Goal: Check status

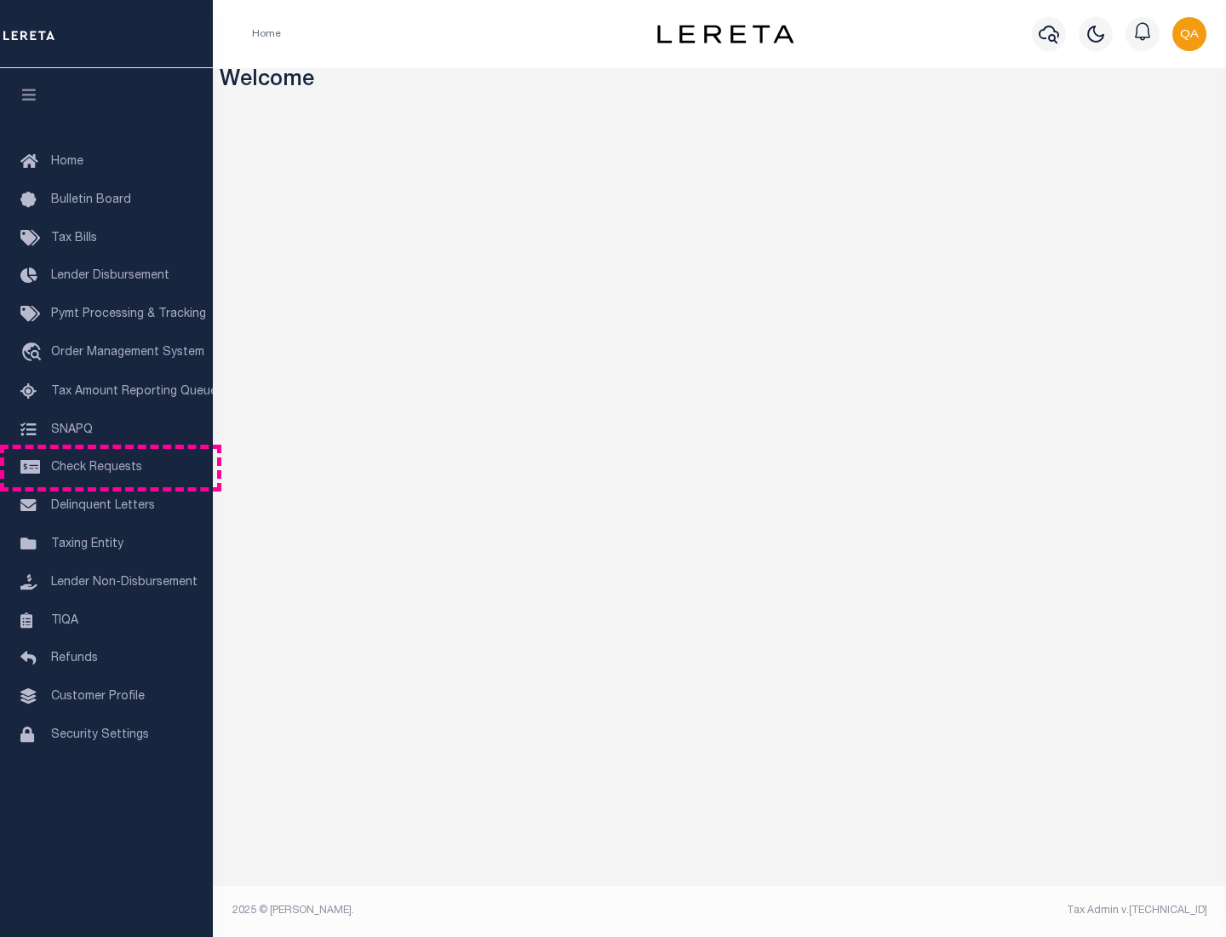
click at [106, 468] on span "Check Requests" at bounding box center [96, 468] width 91 height 12
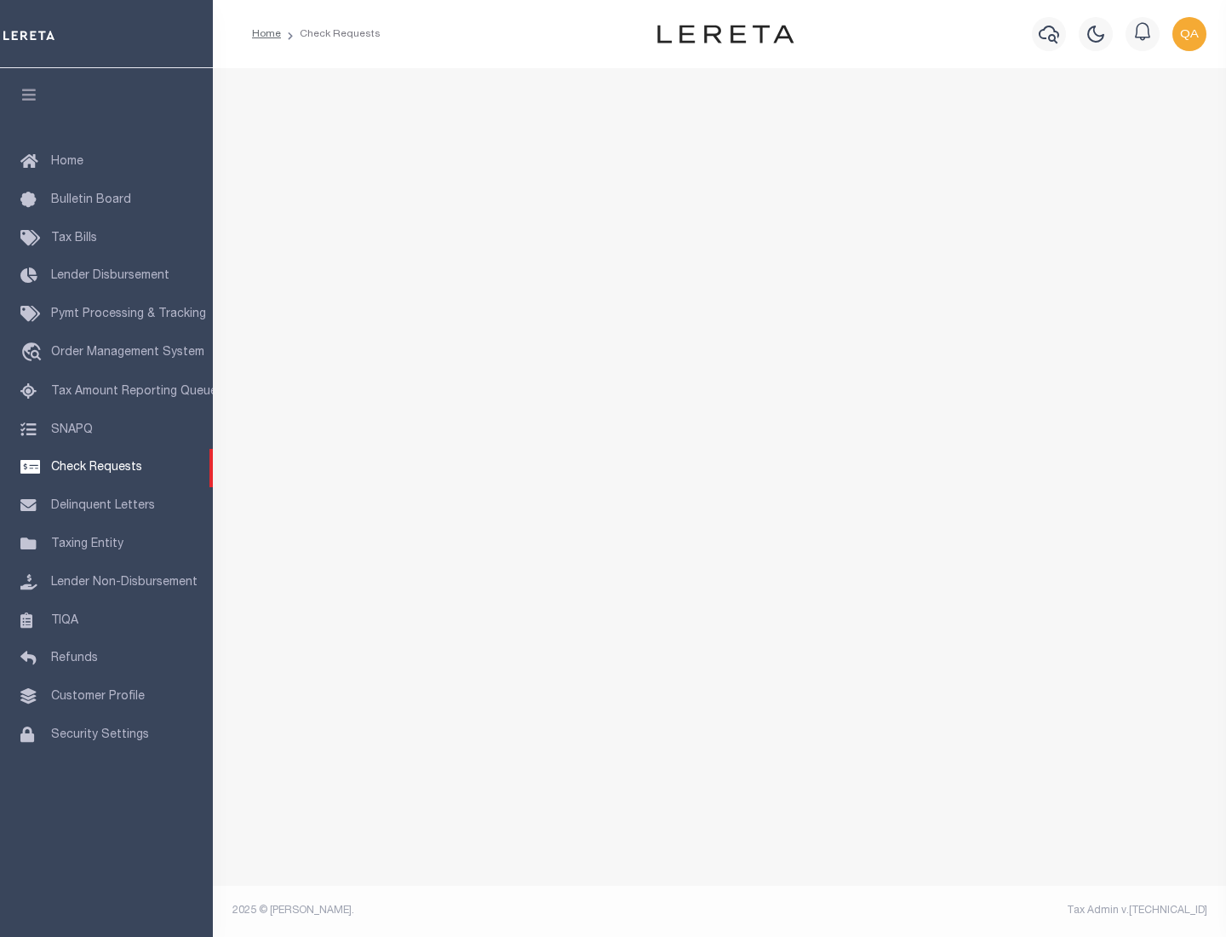
select select "50"
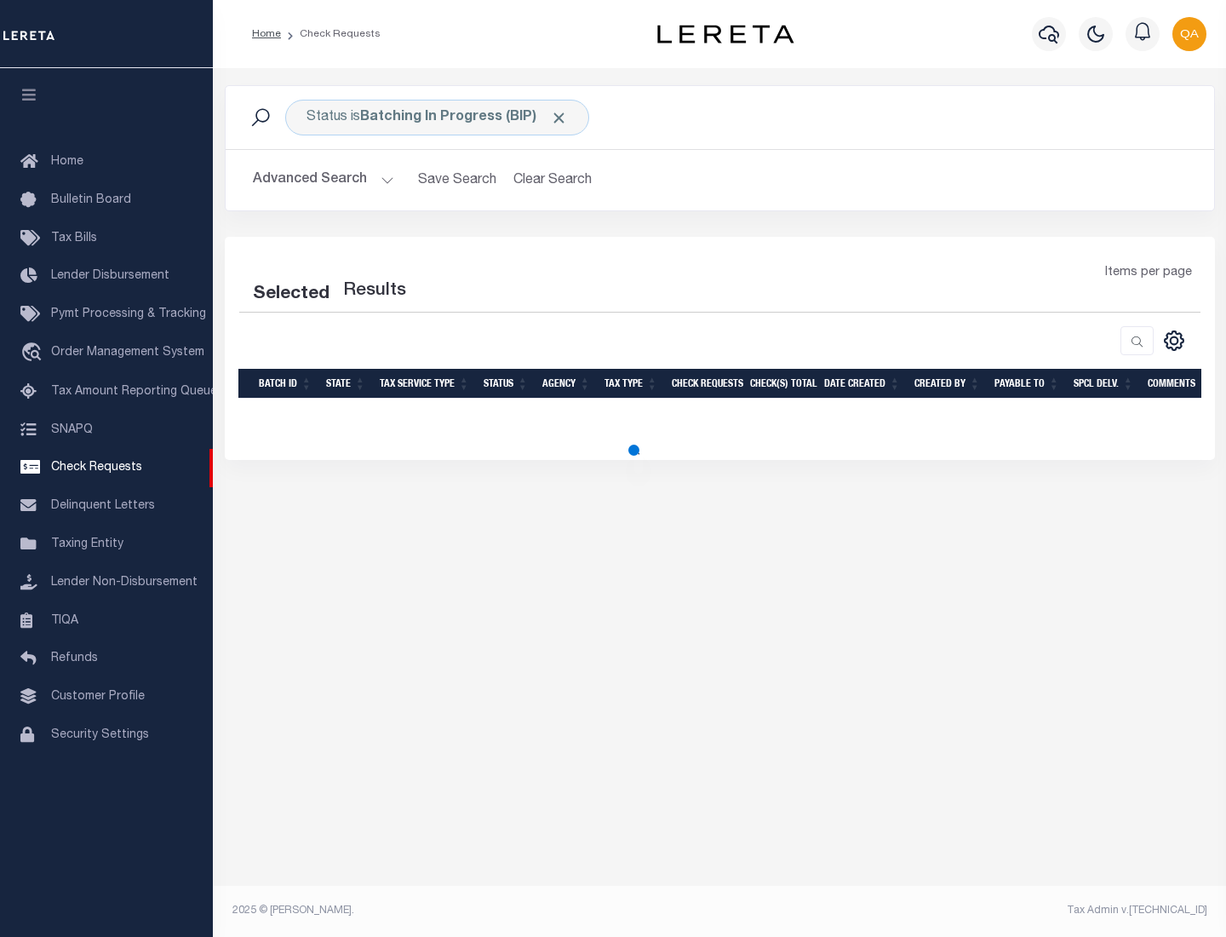
select select "50"
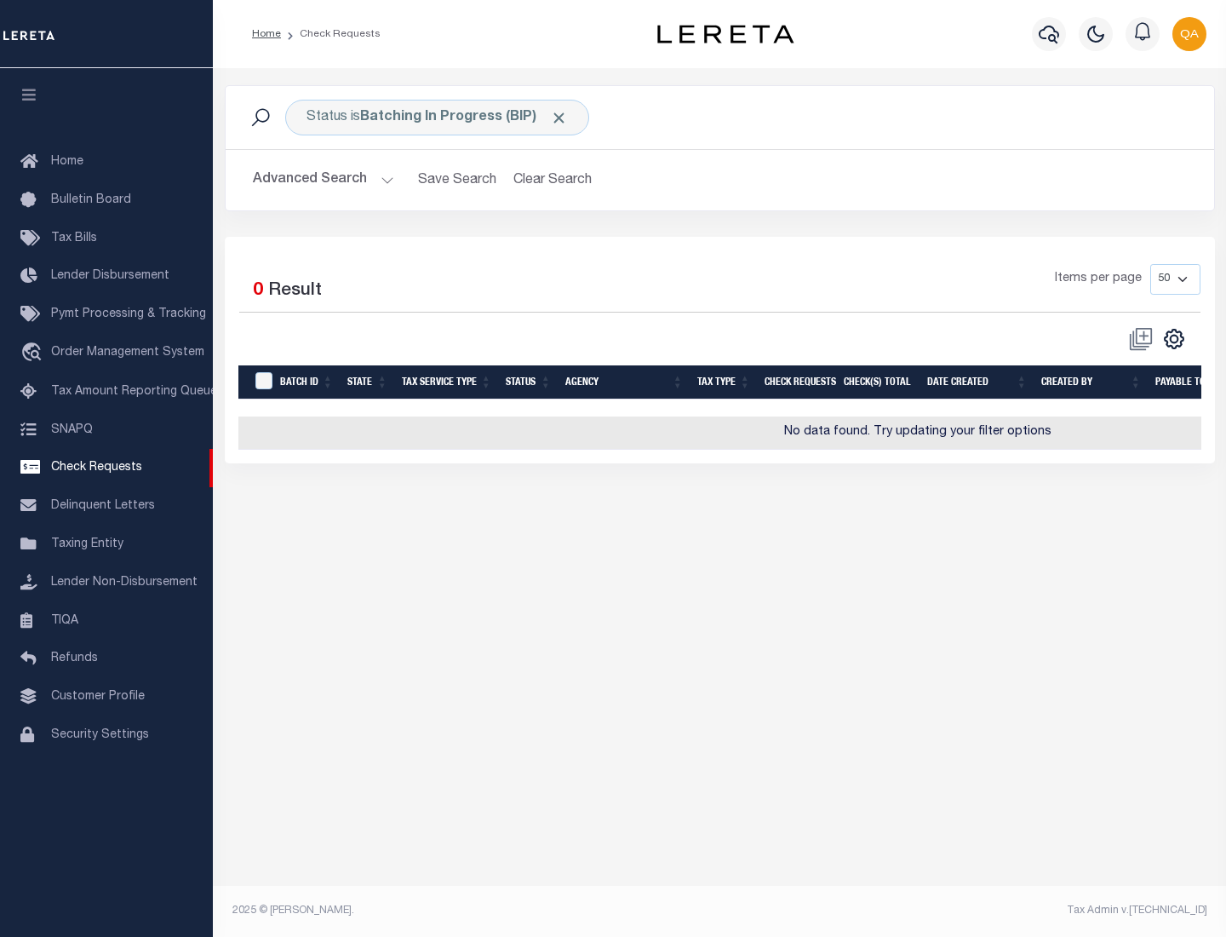
click at [560, 118] on span "Click to Remove" at bounding box center [559, 118] width 18 height 18
